Goal: Task Accomplishment & Management: Manage account settings

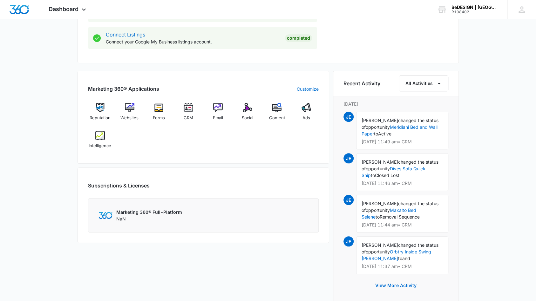
scroll to position [302, 0]
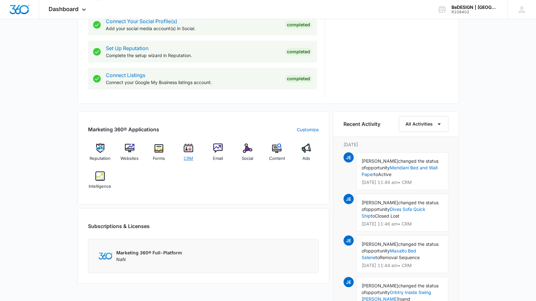
click at [192, 147] on img at bounding box center [189, 149] width 10 height 10
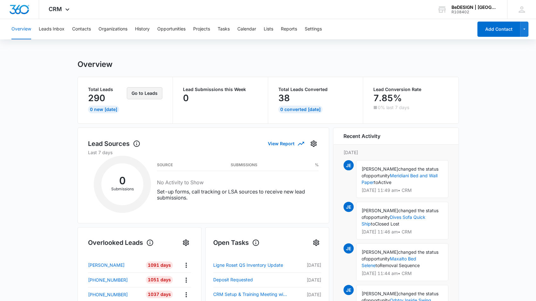
click at [136, 92] on button "Go to Leads" at bounding box center [145, 93] width 36 height 12
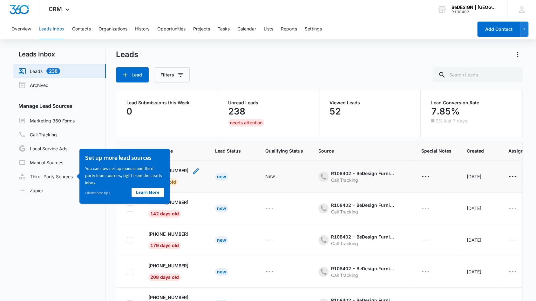
click at [194, 173] on icon "- - Select to Edit Field" at bounding box center [196, 171] width 8 height 8
click at [78, 225] on nav "Leads Inbox Leads 238 Archived Manage Lead Sources Marketing 360 Forms Call Tra…" at bounding box center [59, 197] width 92 height 294
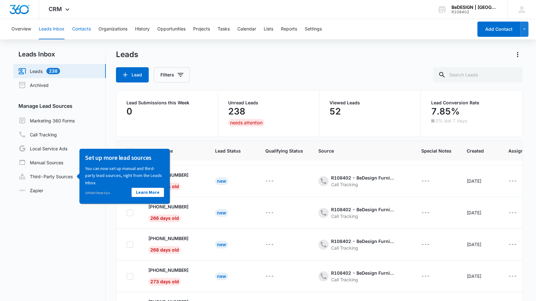
click at [81, 29] on button "Contacts" at bounding box center [81, 29] width 19 height 20
